Goal: Task Accomplishment & Management: Use online tool/utility

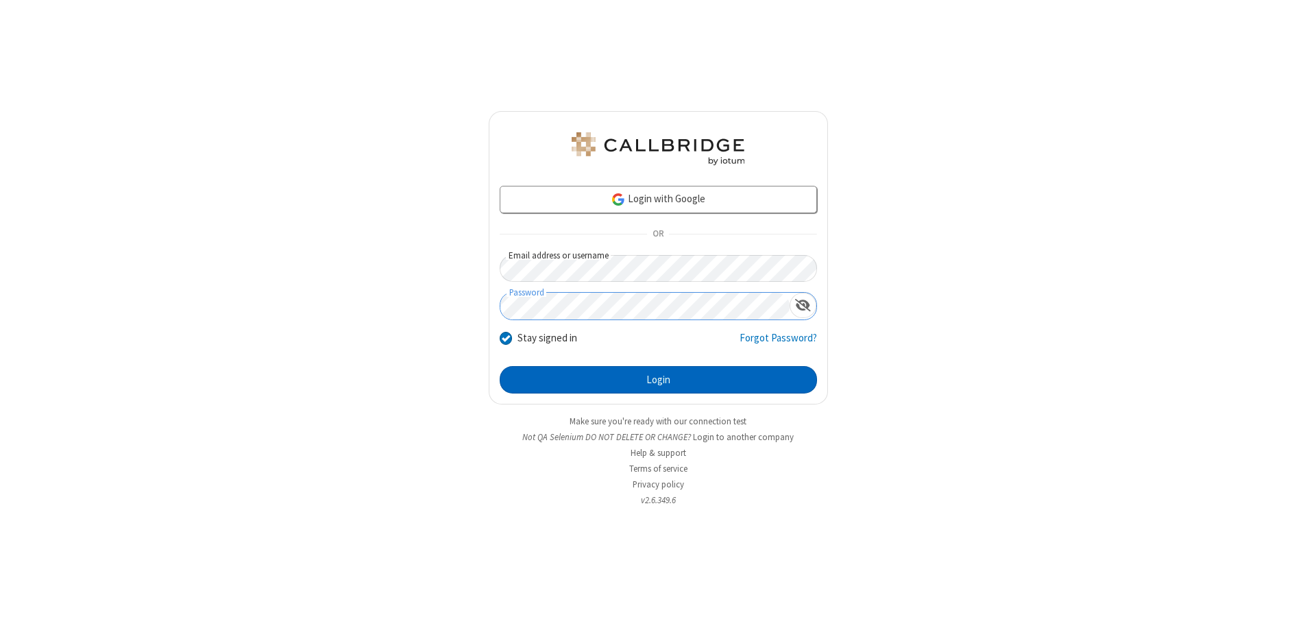
click at [658, 380] on button "Login" at bounding box center [658, 379] width 317 height 27
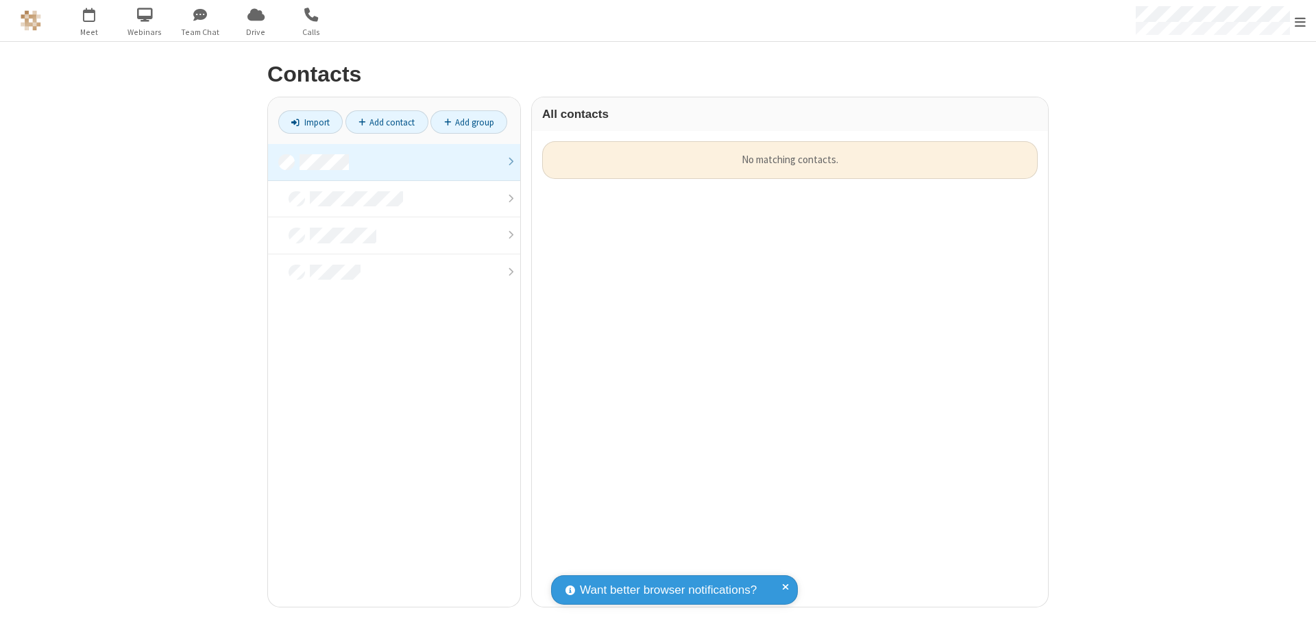
click at [394, 162] on link at bounding box center [394, 162] width 252 height 37
click at [387, 122] on link "Add contact" at bounding box center [387, 121] width 83 height 23
